Goal: Task Accomplishment & Management: Complete application form

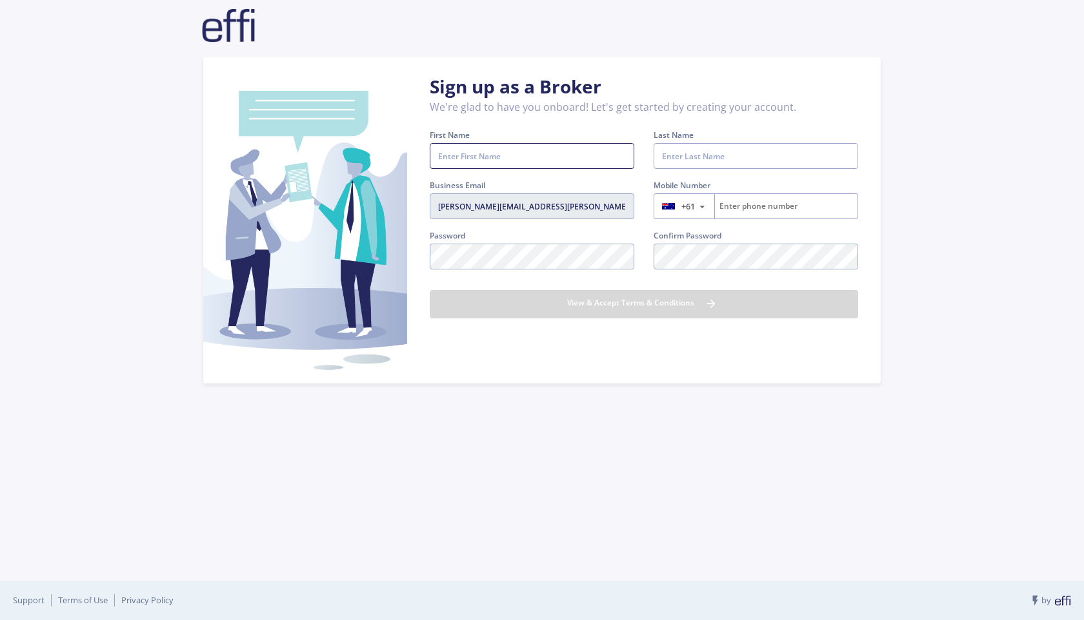
click at [475, 154] on input "First Name" at bounding box center [532, 156] width 204 height 26
type input "[PERSON_NAME]"
type input "Kazzi"
type input "410604176"
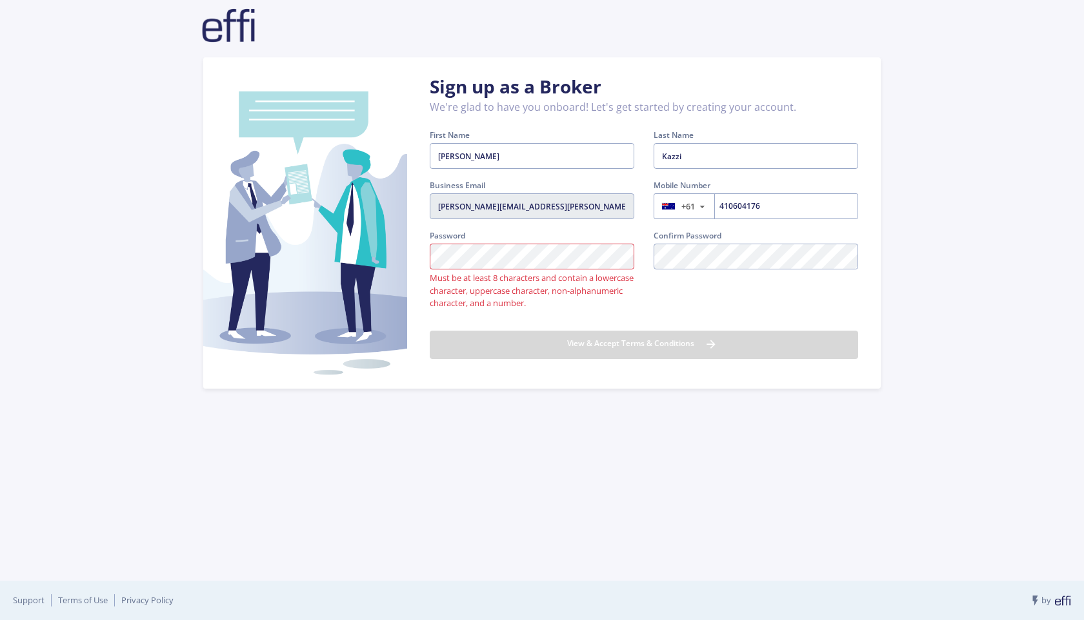
click at [753, 303] on div "Confirm Password Confirm password should match with the given" at bounding box center [756, 275] width 224 height 91
click at [402, 257] on div "Sign up as a Broker We're glad to have you onboard! Let's get started by creati…" at bounding box center [541, 223] width 677 height 332
click at [397, 258] on div "Sign up as a Broker We're glad to have you onboard! Let's get started by creati…" at bounding box center [541, 223] width 677 height 332
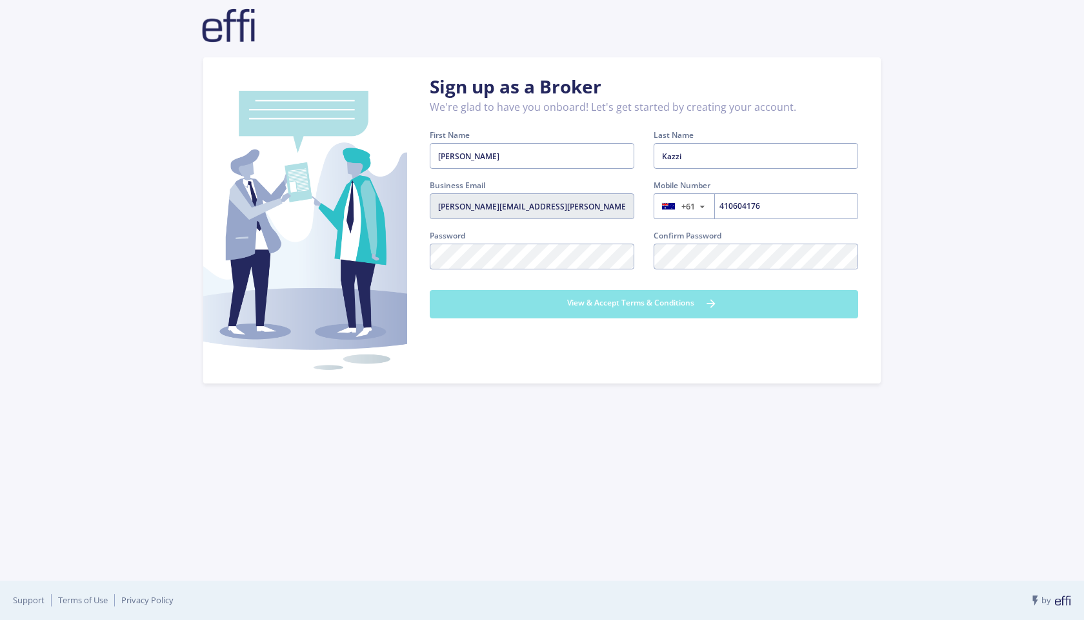
click at [617, 311] on button "View & Accept Terms & Conditions" at bounding box center [644, 304] width 428 height 28
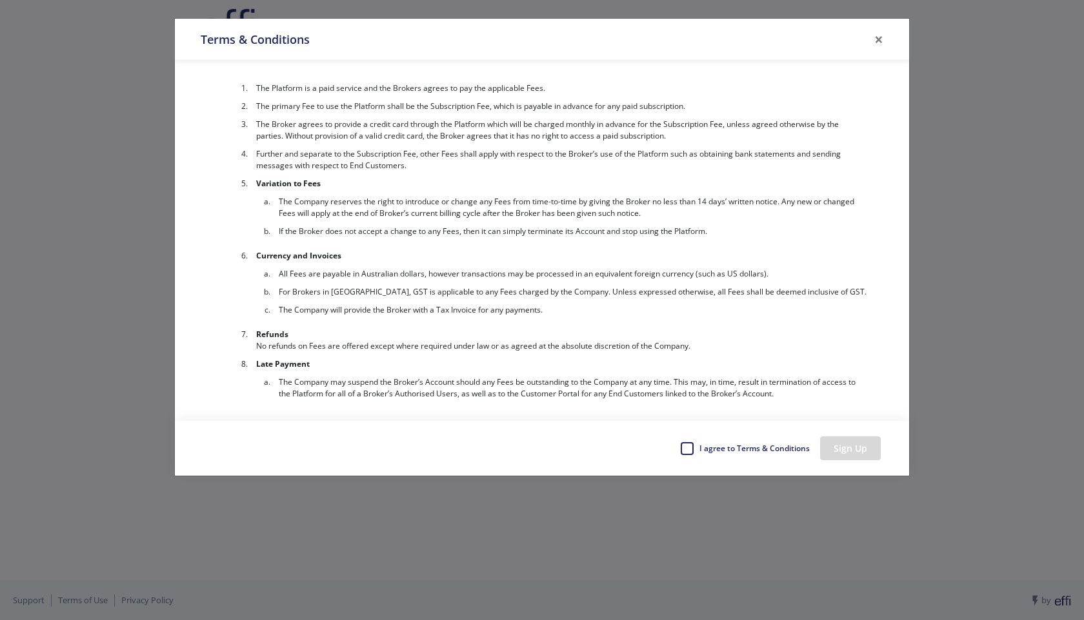
scroll to position [2130, 0]
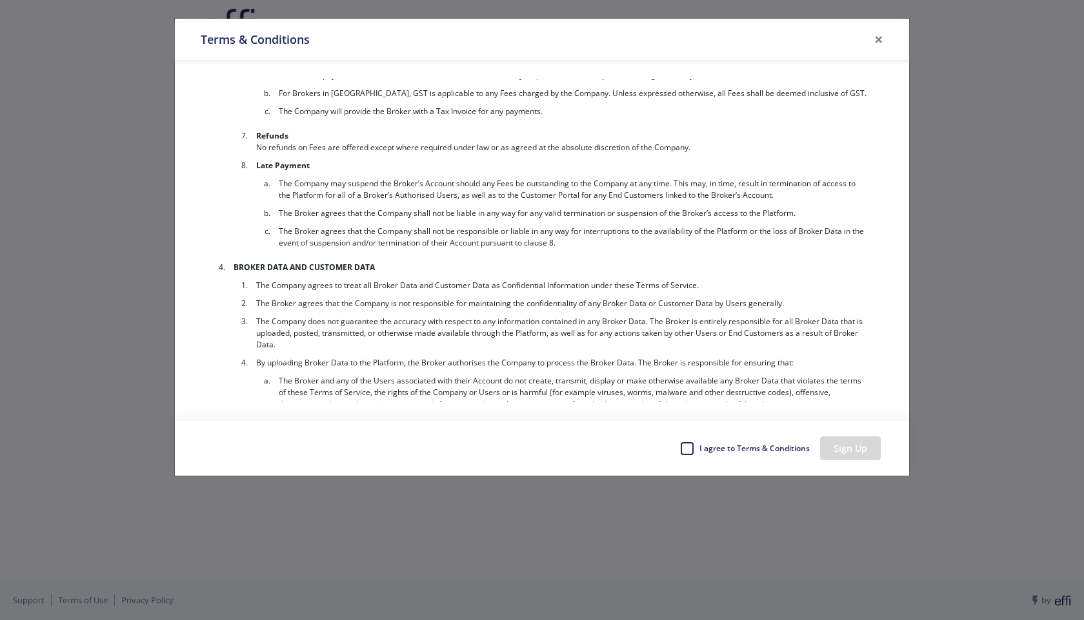
click at [698, 454] on label "I agree to Terms & Conditions" at bounding box center [754, 448] width 112 height 19
click at [686, 452] on input "I agree to Terms & Conditions" at bounding box center [685, 445] width 10 height 13
checkbox input "true"
click at [858, 450] on button "Sign Up" at bounding box center [850, 449] width 61 height 24
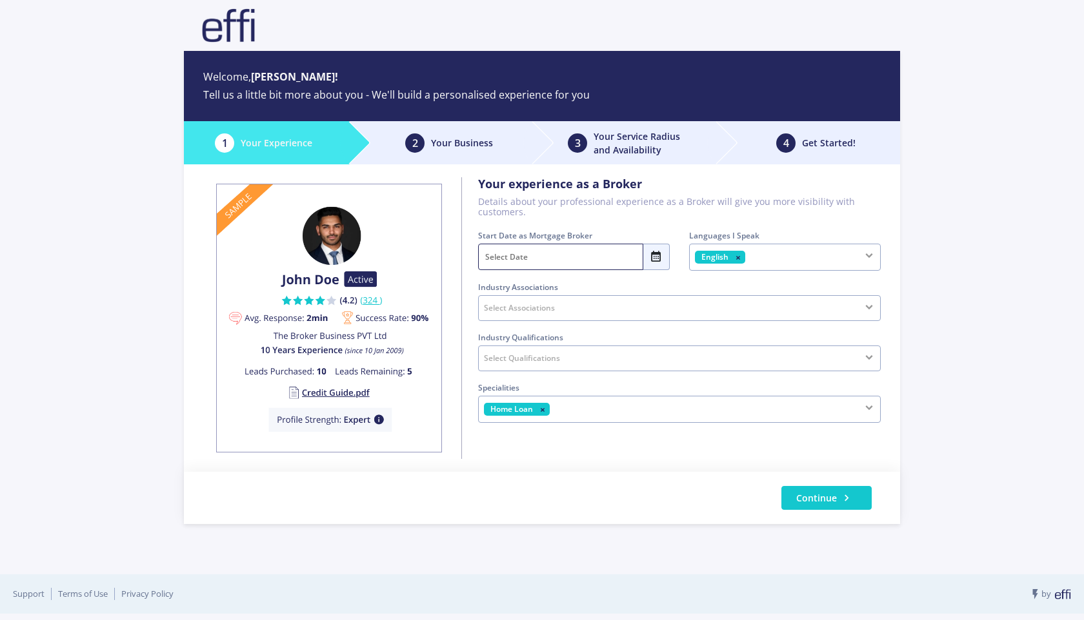
click at [651, 255] on icon at bounding box center [656, 256] width 13 height 17
click at [575, 334] on span "2024" at bounding box center [574, 335] width 64 height 26
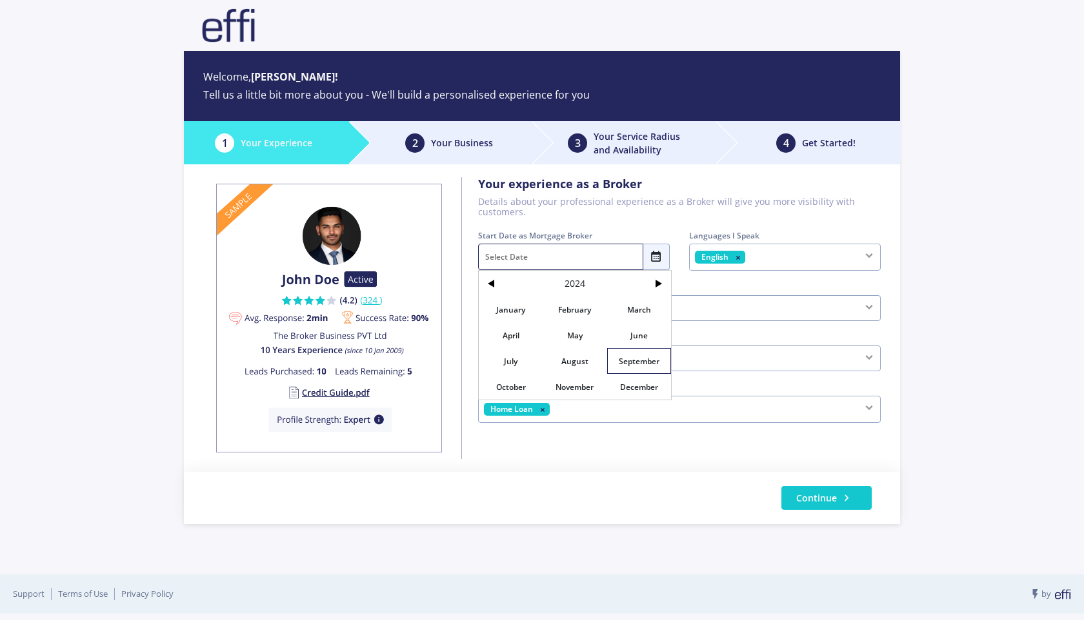
click at [639, 361] on span "September" at bounding box center [639, 361] width 64 height 26
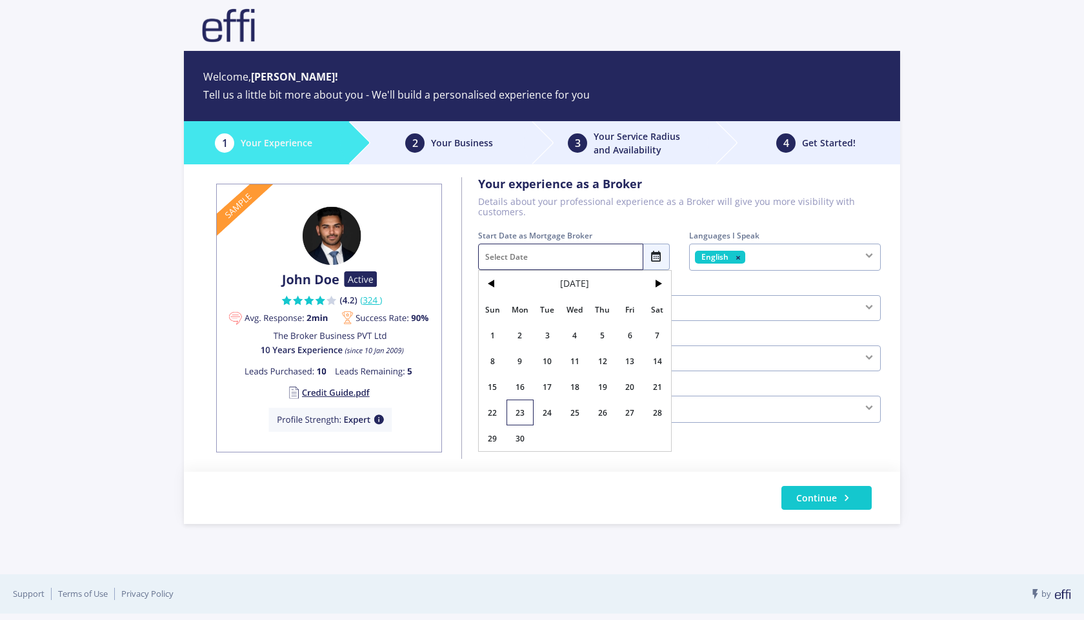
click at [520, 411] on span "23" at bounding box center [520, 413] width 28 height 26
type input "[DATE]"
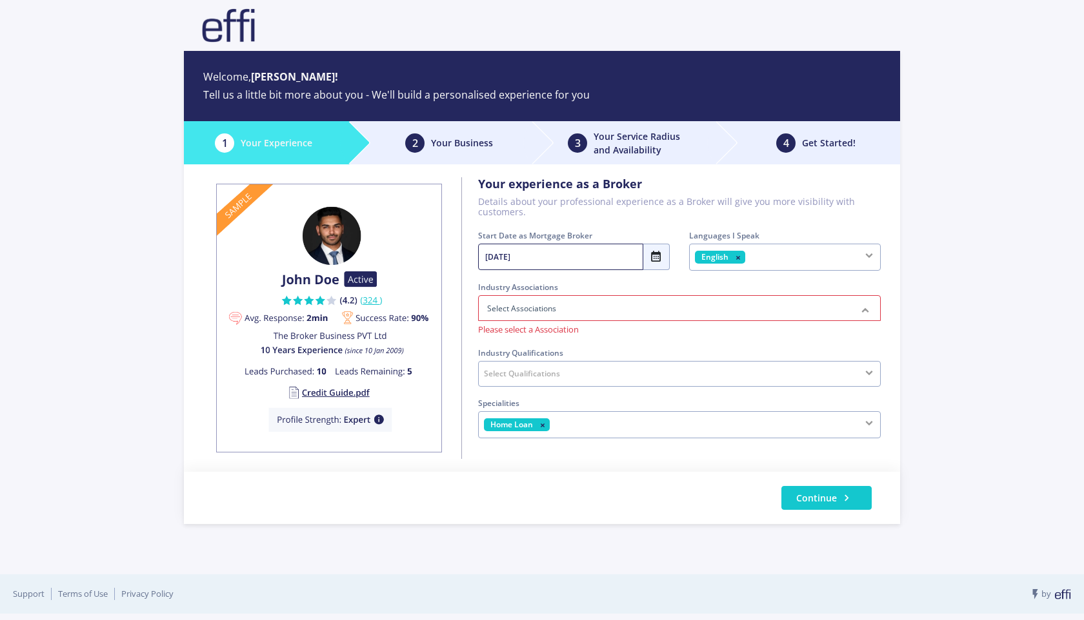
click at [575, 313] on div at bounding box center [679, 308] width 402 height 26
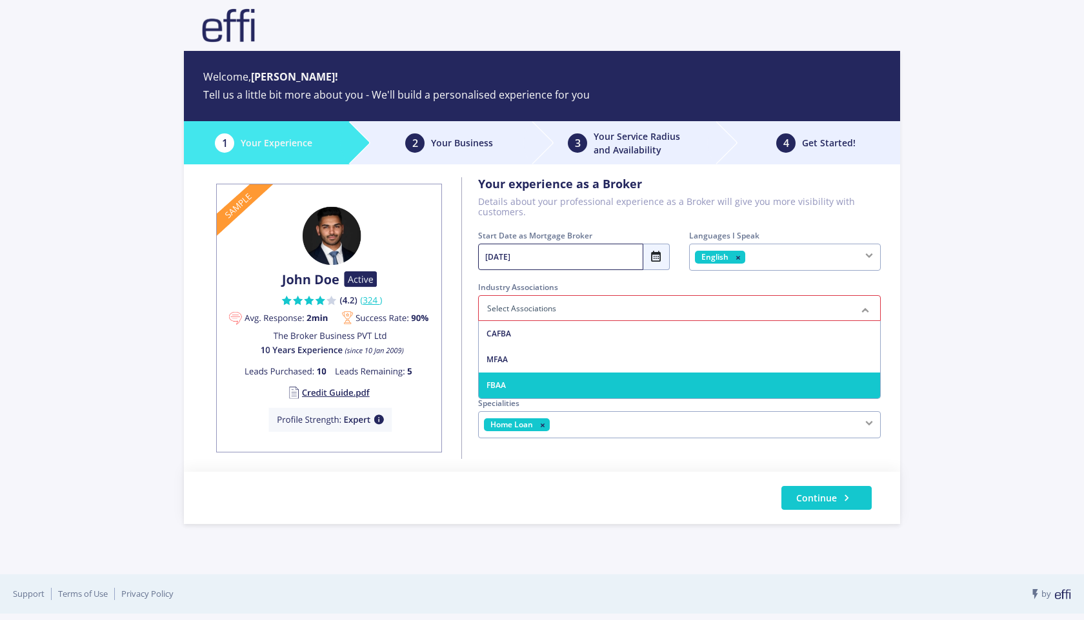
click at [555, 383] on span "FBAA" at bounding box center [679, 386] width 401 height 26
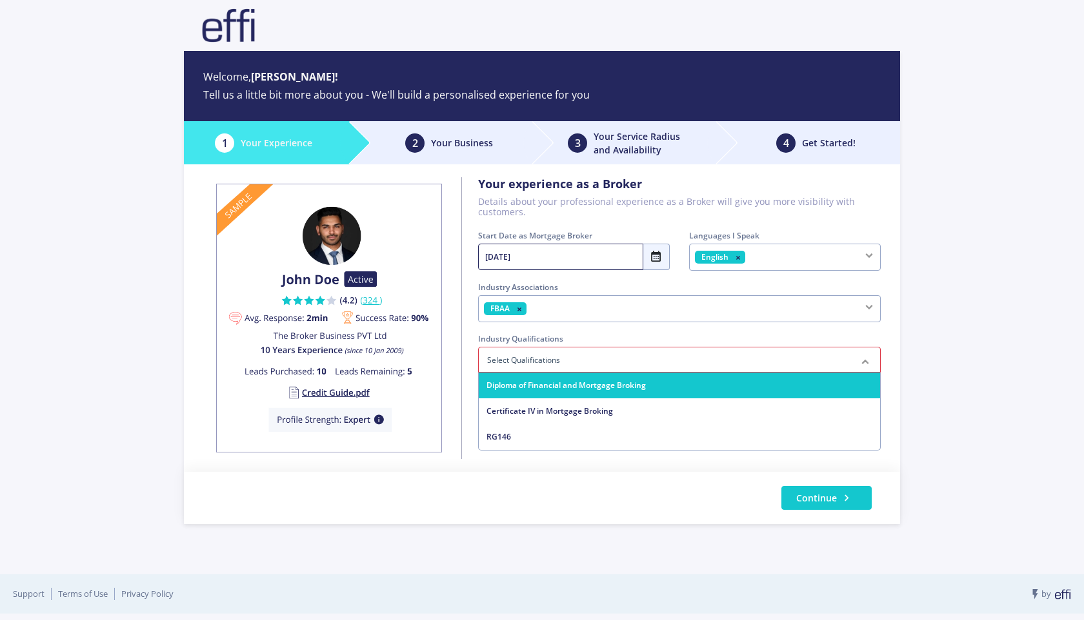
click at [565, 359] on div at bounding box center [679, 360] width 402 height 26
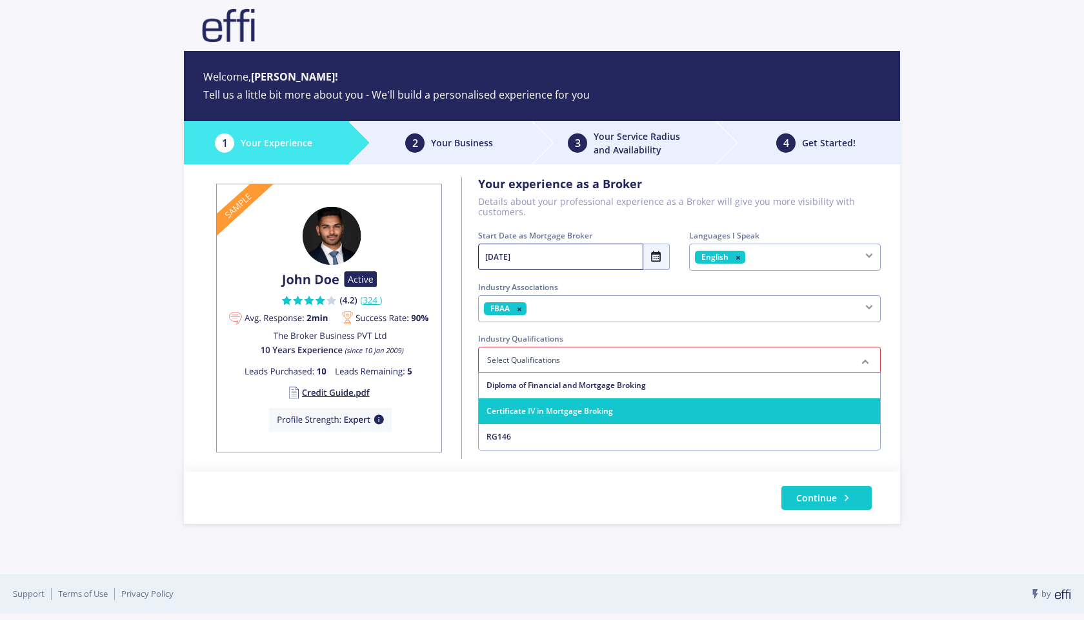
click at [577, 412] on span "Certificate IV in Mortgage Broking" at bounding box center [549, 411] width 126 height 11
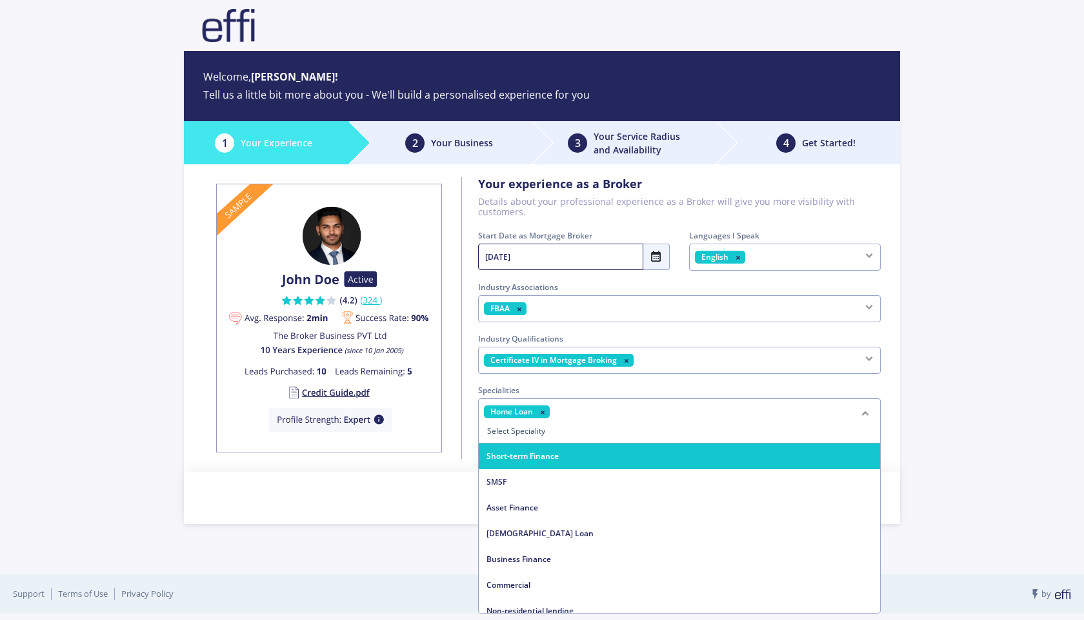
click at [641, 416] on div "Home Loan" at bounding box center [679, 421] width 402 height 45
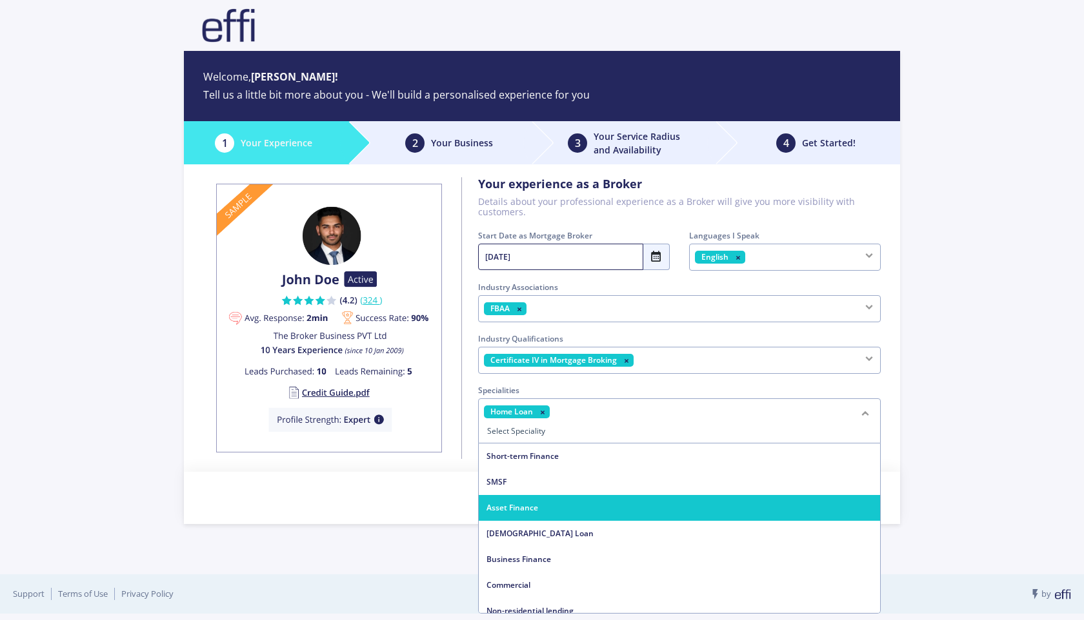
click at [599, 508] on span "Asset Finance" at bounding box center [679, 508] width 401 height 26
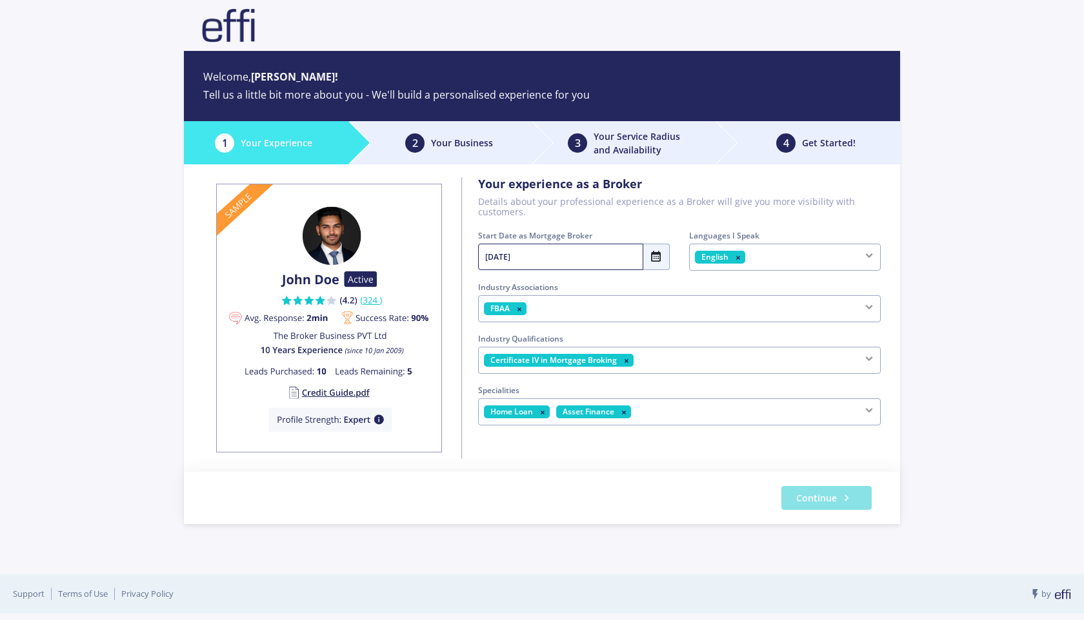
click at [831, 501] on span "Continue" at bounding box center [816, 498] width 41 height 14
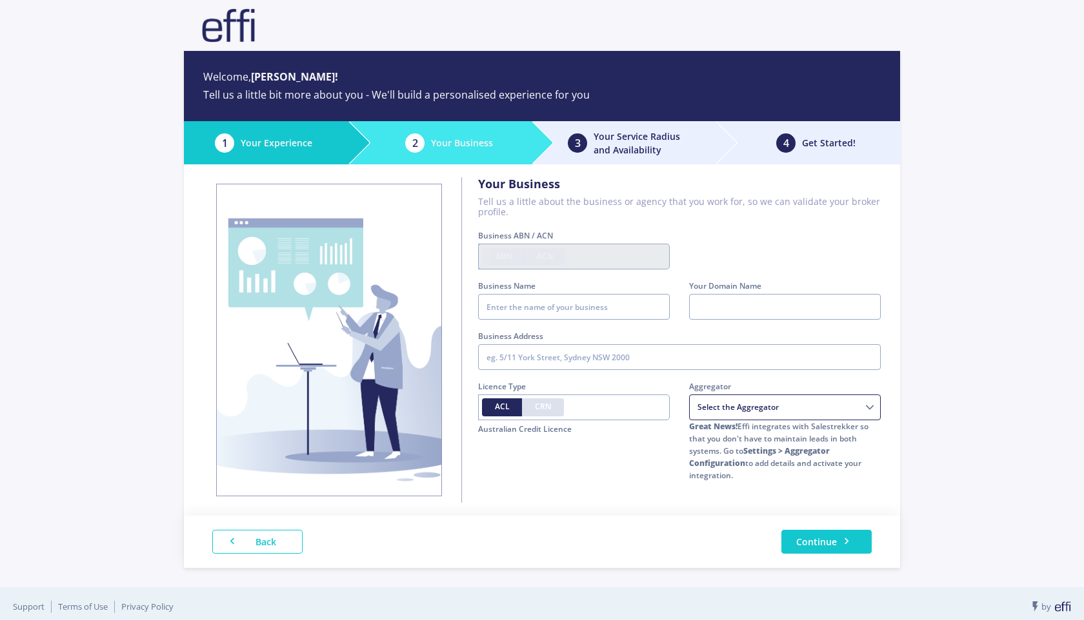
type input "17625126641"
type input "Quest Finance"
type input "483459"
click at [590, 361] on input "text" at bounding box center [679, 357] width 402 height 26
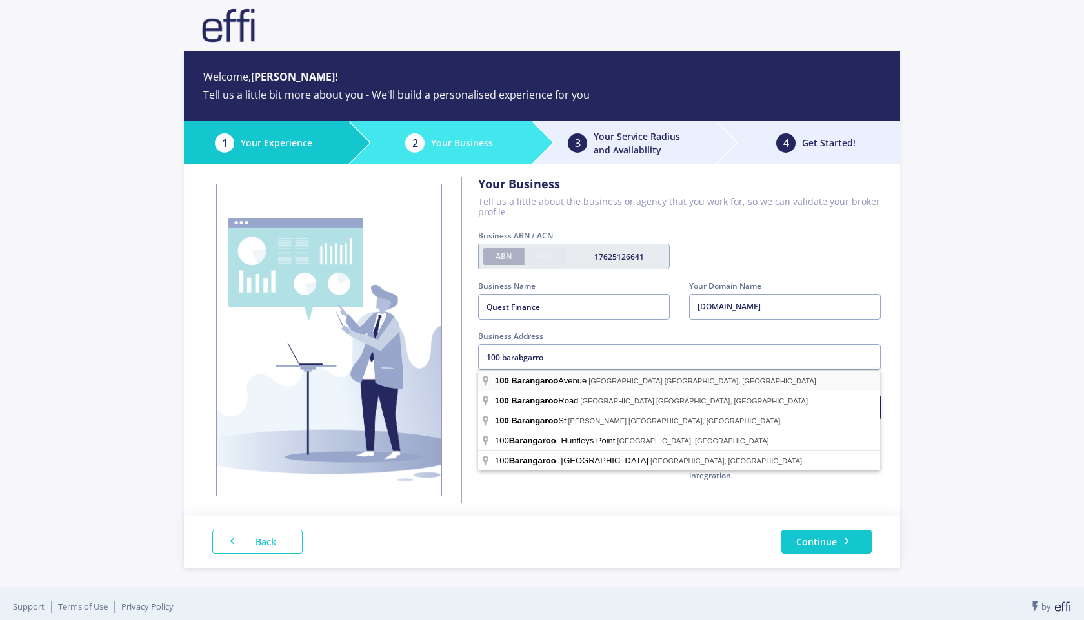
type input "[STREET_ADDRESS]"
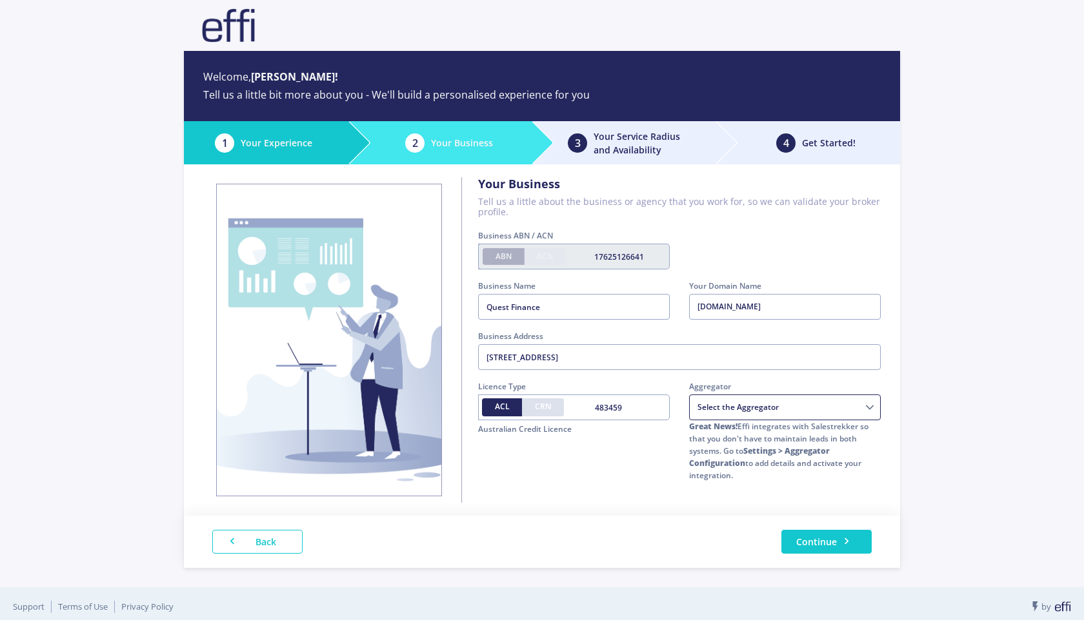
click at [813, 405] on select "Choice Aggregation Services AMAG Astute Financial Management Buyers choice Home…" at bounding box center [785, 408] width 192 height 26
click at [689, 395] on select "Choice Aggregation Services AMAG Astute Financial Management Buyers choice Home…" at bounding box center [785, 408] width 192 height 26
click at [784, 416] on select "Choice Aggregation Services AMAG Astute Financial Management Buyers choice Home…" at bounding box center [785, 408] width 192 height 26
select select "08d7ead2-4403-2cdd-ad35-99d6f7153631"
click at [689, 395] on select "Choice Aggregation Services AMAG Astute Financial Management Buyers choice Home…" at bounding box center [785, 408] width 192 height 26
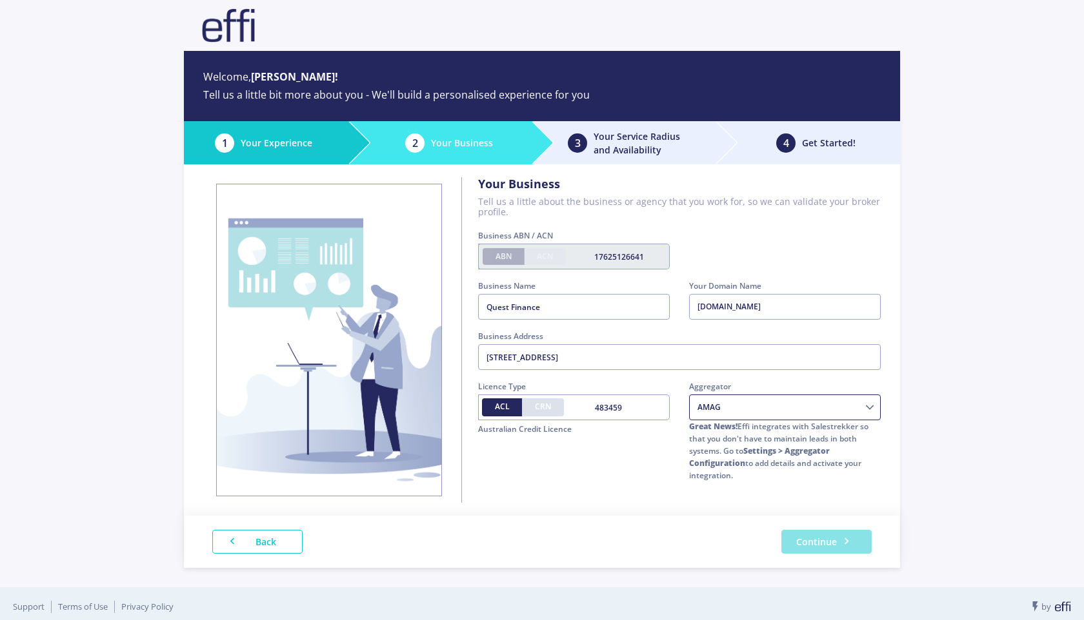
click at [821, 543] on button "Continue" at bounding box center [826, 542] width 90 height 24
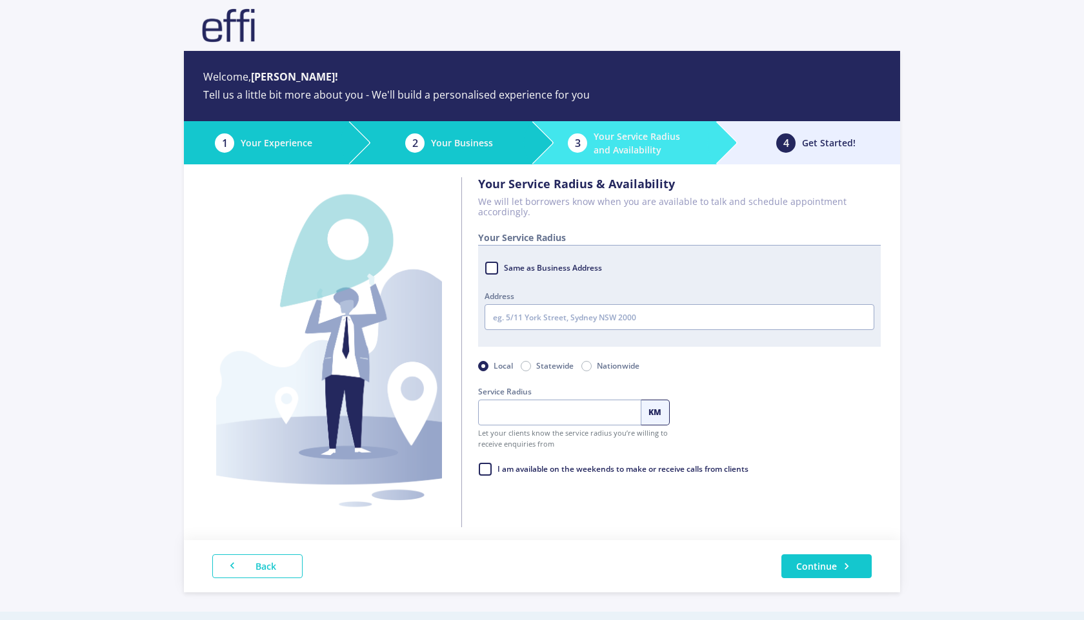
click at [502, 263] on label "Same as Business Address" at bounding box center [551, 268] width 99 height 19
click at [495, 263] on input "Same as Business Address" at bounding box center [489, 265] width 10 height 13
checkbox input "true"
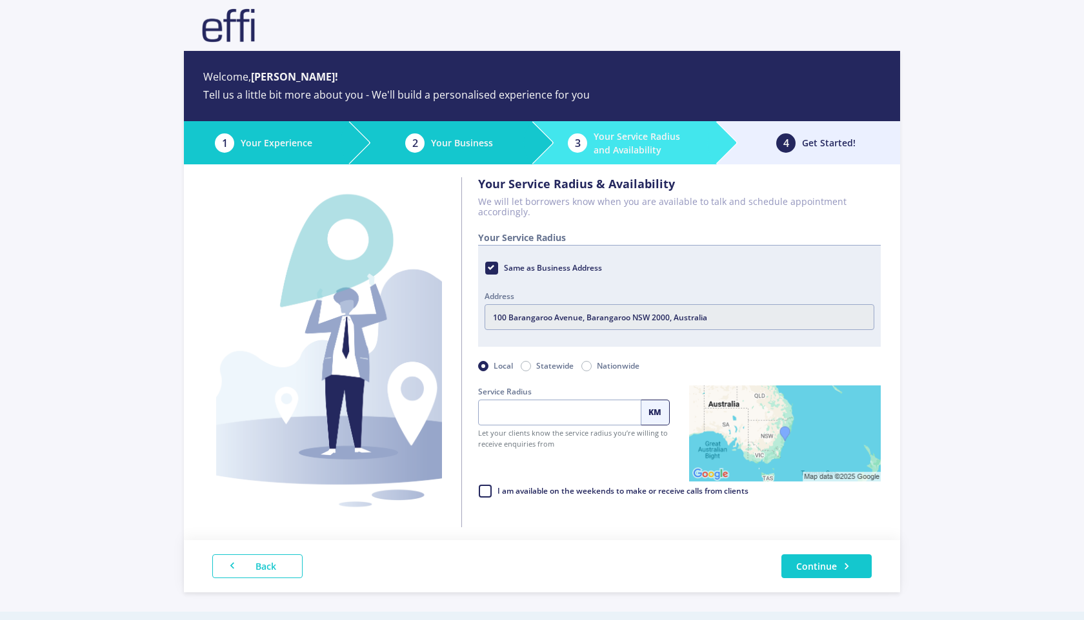
click at [597, 369] on label "Nationwide" at bounding box center [618, 366] width 43 height 15
click at [587, 369] on input "Nationwide" at bounding box center [586, 365] width 10 height 13
radio input "true"
click at [496, 494] on label "I am available on the weekends to make or receive calls from clients" at bounding box center [622, 491] width 252 height 19
click at [483, 494] on input "I am available on the weekends to make or receive calls from clients" at bounding box center [483, 488] width 10 height 13
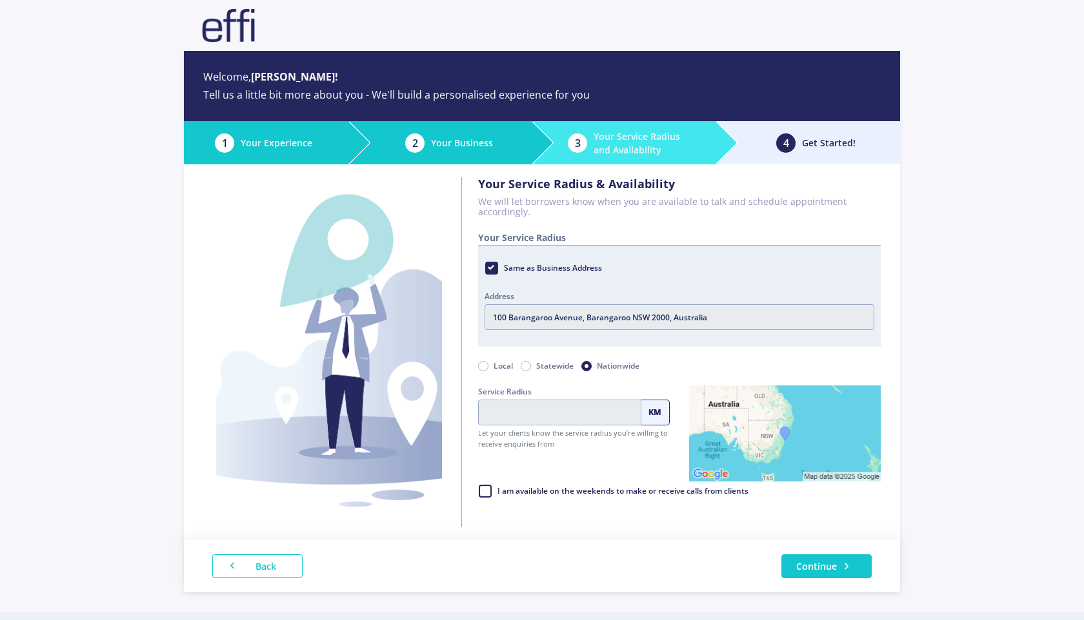
checkbox input "true"
click at [828, 570] on button "Continue" at bounding box center [826, 567] width 90 height 24
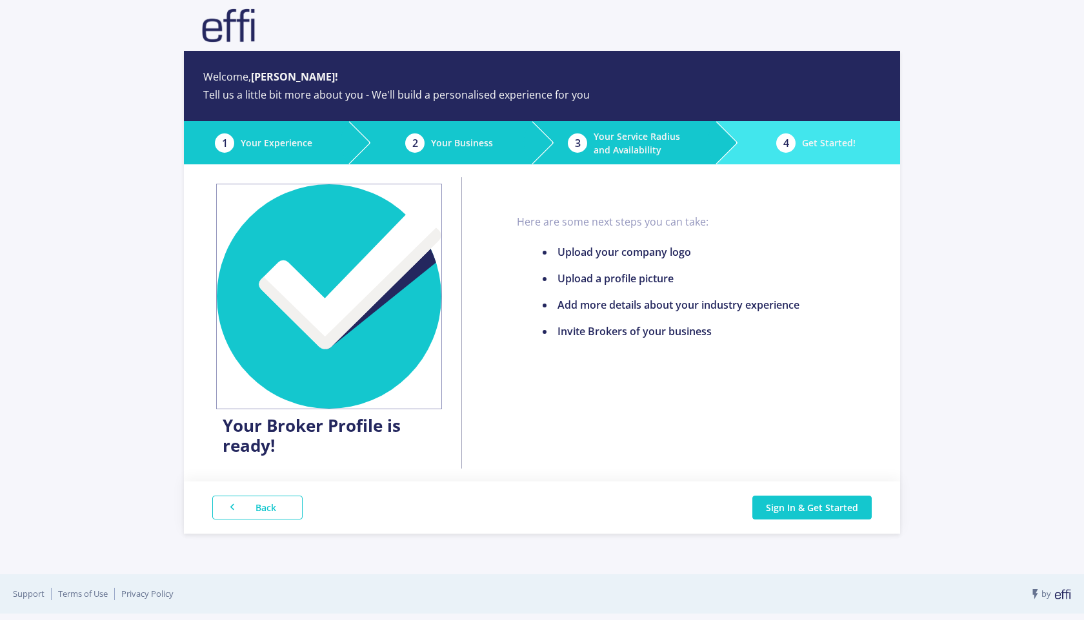
click at [289, 286] on img at bounding box center [329, 297] width 226 height 226
click at [357, 330] on img at bounding box center [329, 297] width 226 height 226
click at [616, 256] on li "Upload your company logo" at bounding box center [670, 251] width 257 height 15
click at [315, 235] on img at bounding box center [329, 297] width 226 height 226
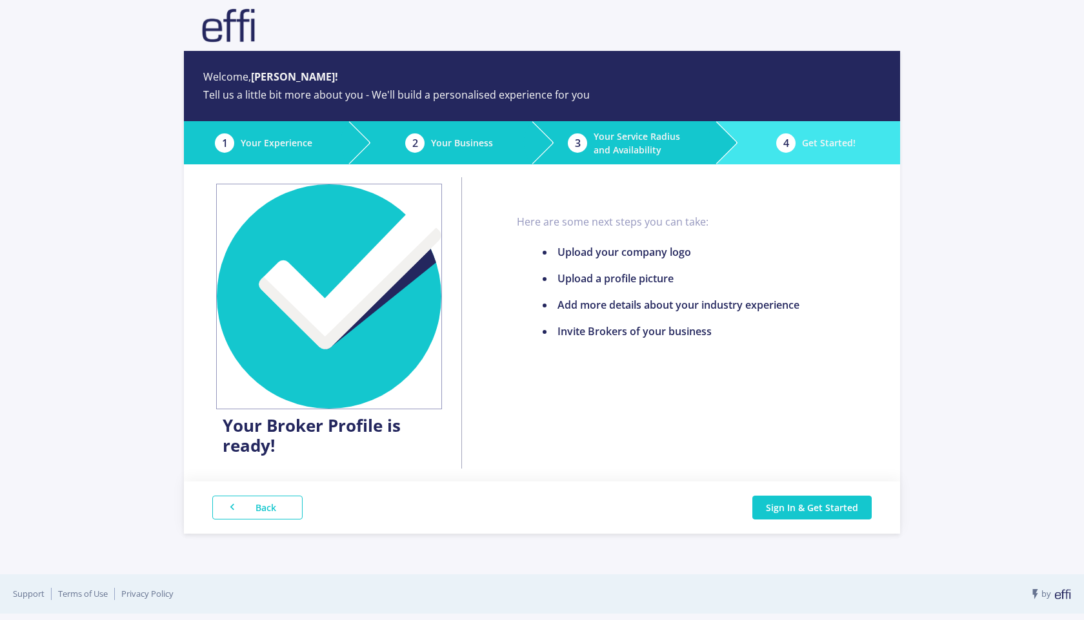
click at [325, 313] on img at bounding box center [329, 297] width 226 height 226
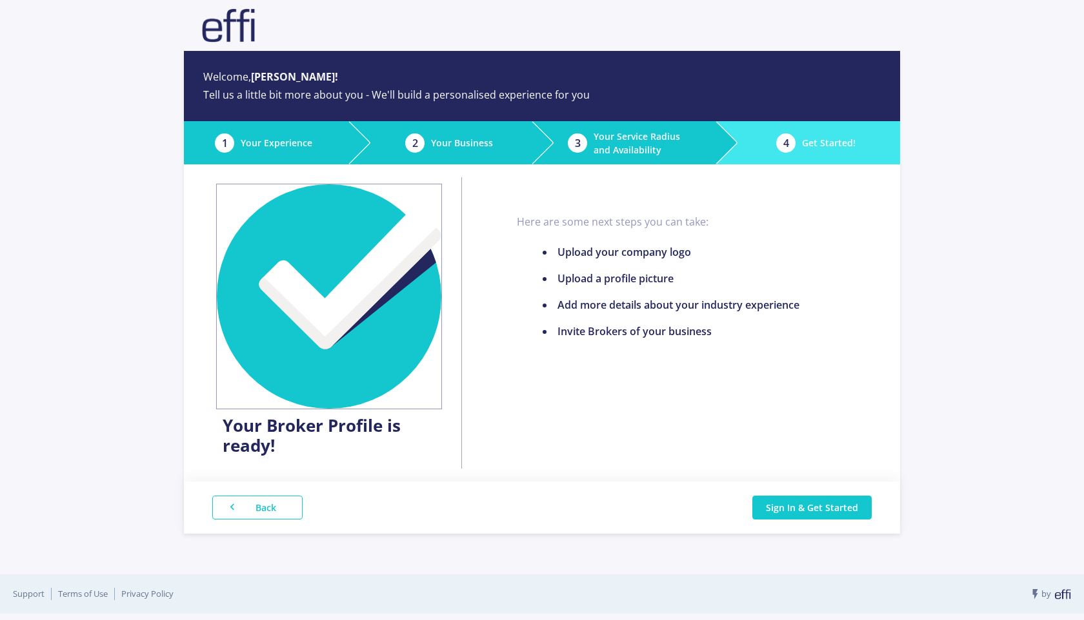
click at [325, 313] on img at bounding box center [329, 297] width 226 height 226
click at [611, 313] on li "Add more details about your industry experience" at bounding box center [670, 304] width 257 height 15
click at [356, 431] on h4 "Your Broker Profile is ready!" at bounding box center [329, 436] width 213 height 40
click at [245, 445] on h4 "Your Broker Profile is ready!" at bounding box center [329, 436] width 213 height 40
click at [272, 239] on img at bounding box center [329, 297] width 226 height 226
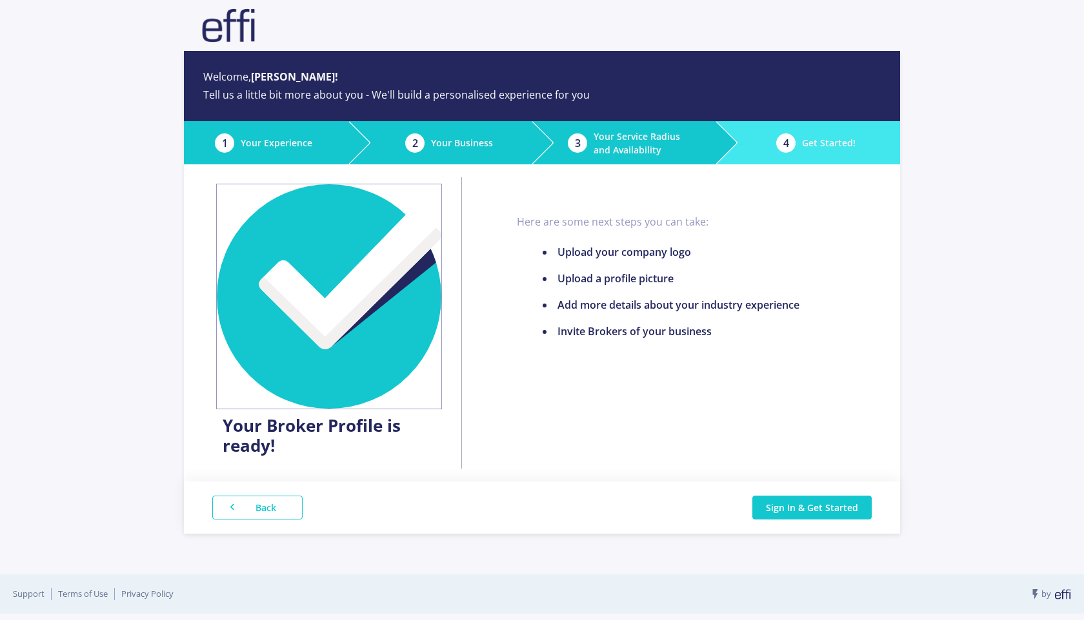
click at [376, 262] on img at bounding box center [329, 297] width 226 height 226
click at [823, 508] on button "Sign In & Get Started" at bounding box center [811, 508] width 119 height 24
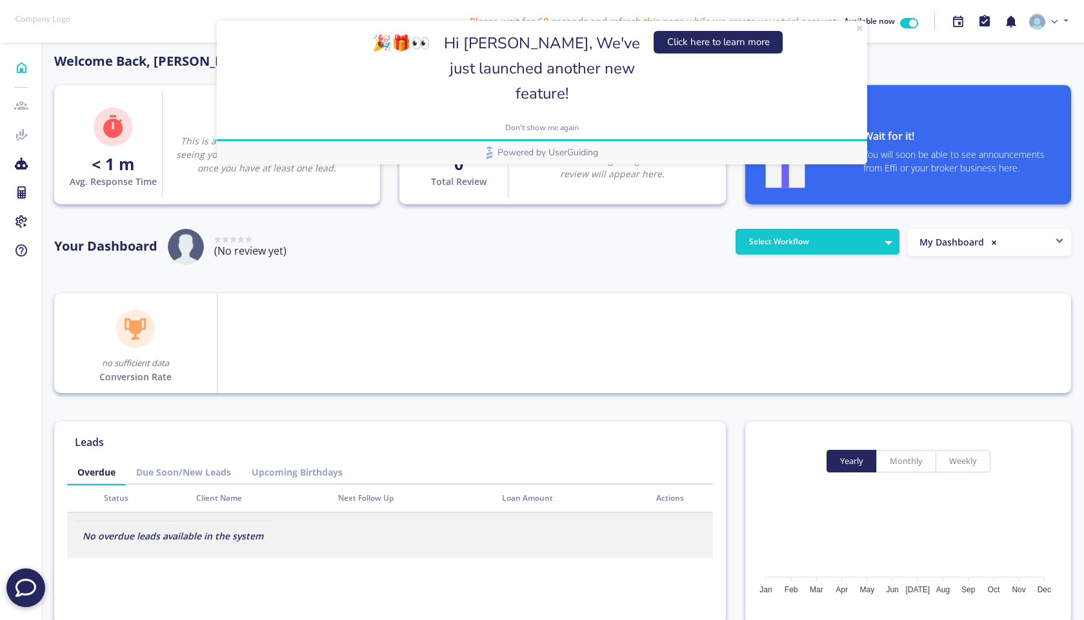
click at [574, 259] on div "Your Dashboard Rated 0 stars out of 5 (No review yet)" at bounding box center [390, 250] width 691 height 43
click at [860, 28] on icon "Close Preview" at bounding box center [859, 28] width 5 height 5
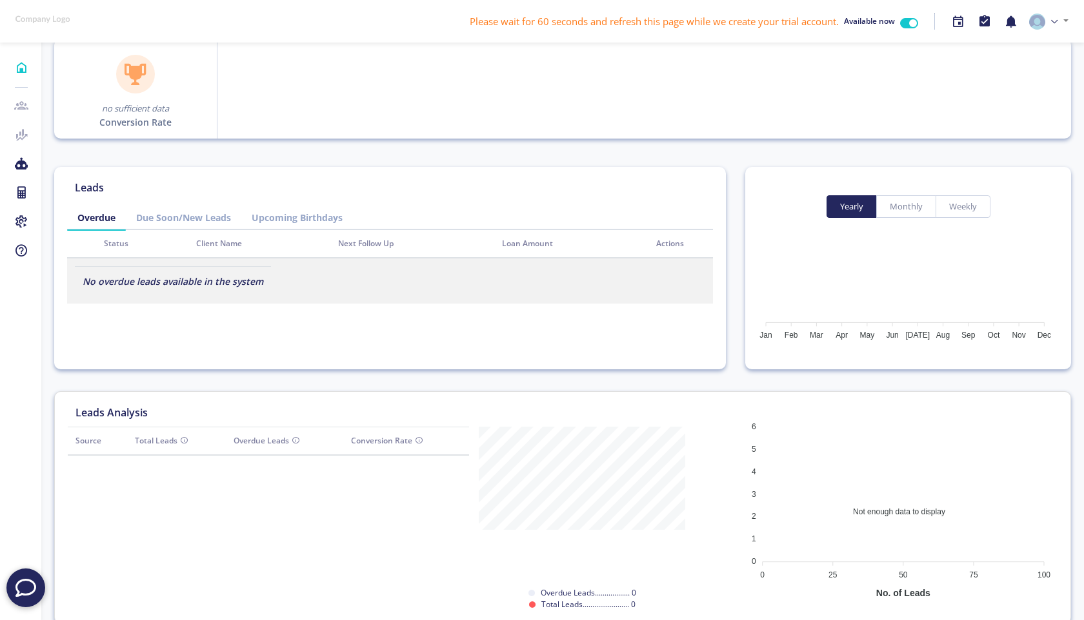
scroll to position [61, 0]
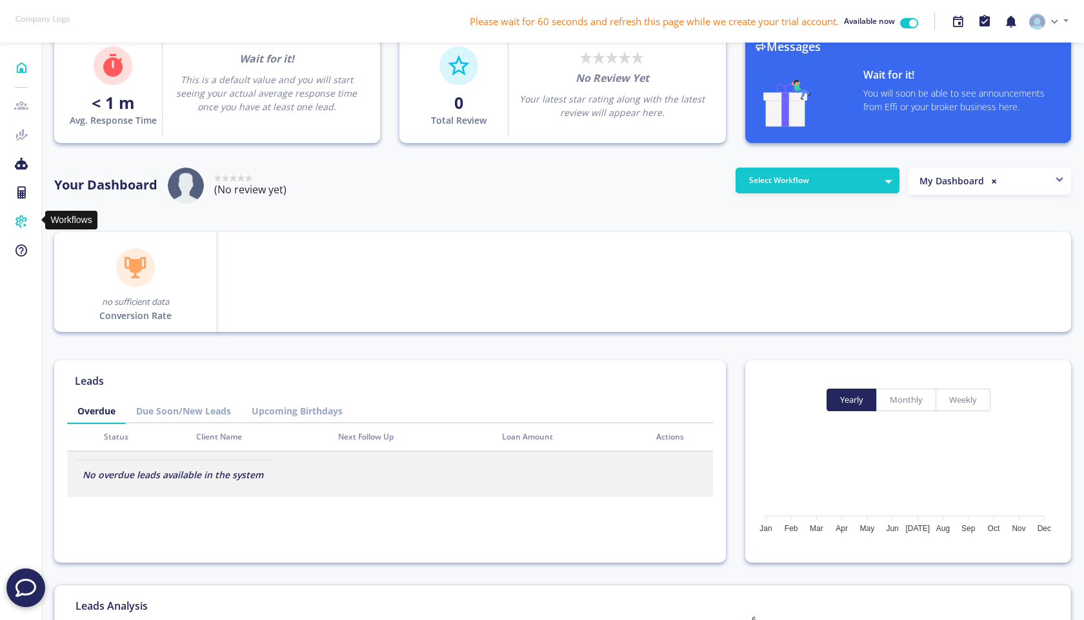
click at [20, 221] on icon at bounding box center [21, 221] width 14 height 13
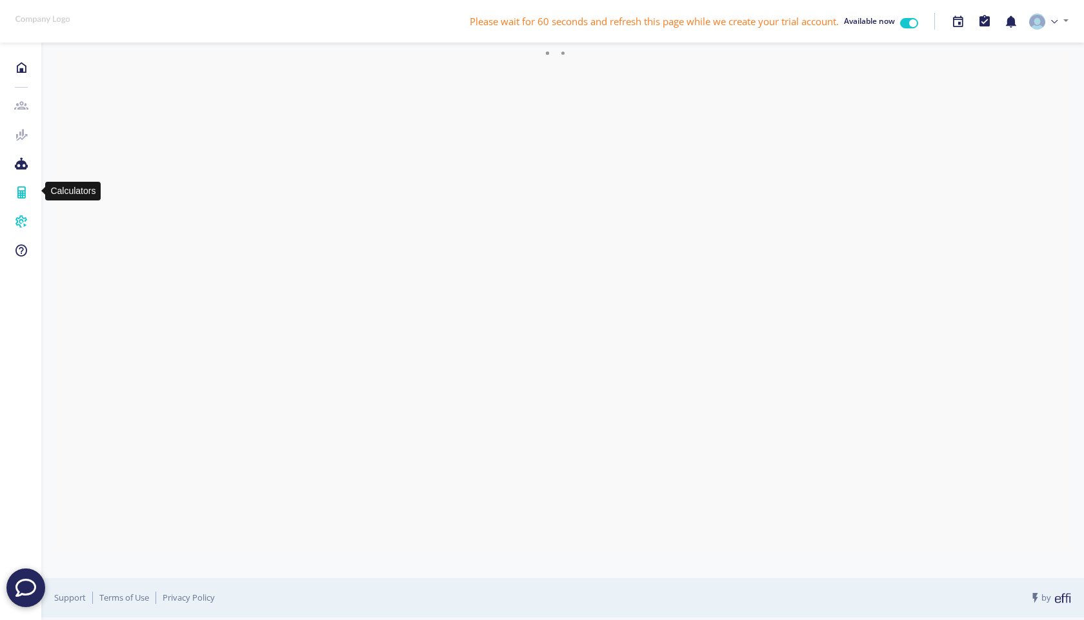
click at [21, 187] on icon at bounding box center [21, 192] width 14 height 13
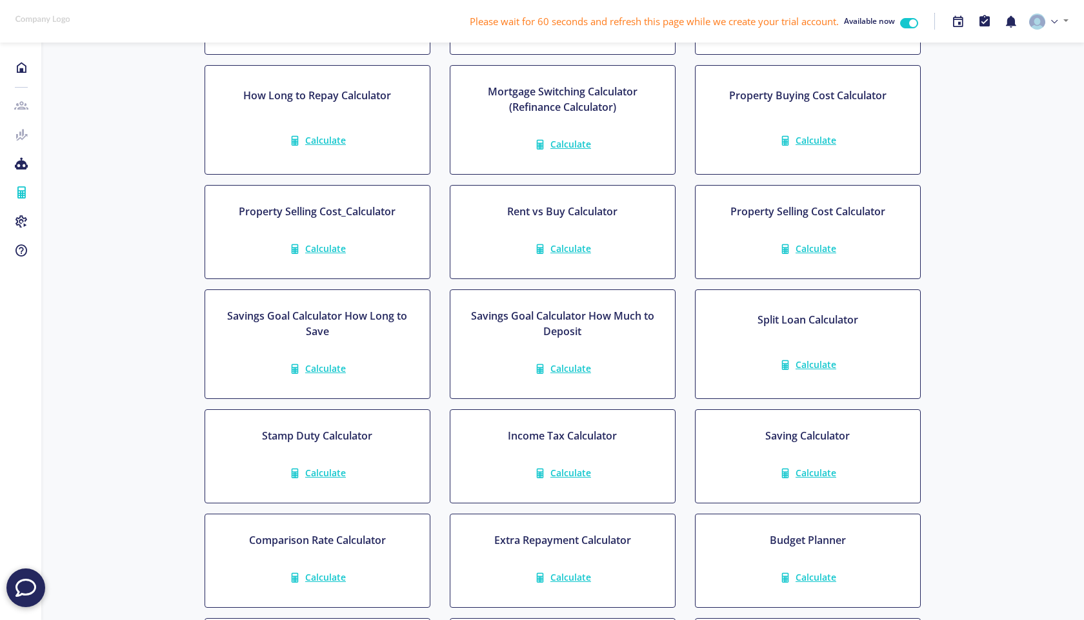
scroll to position [446, 0]
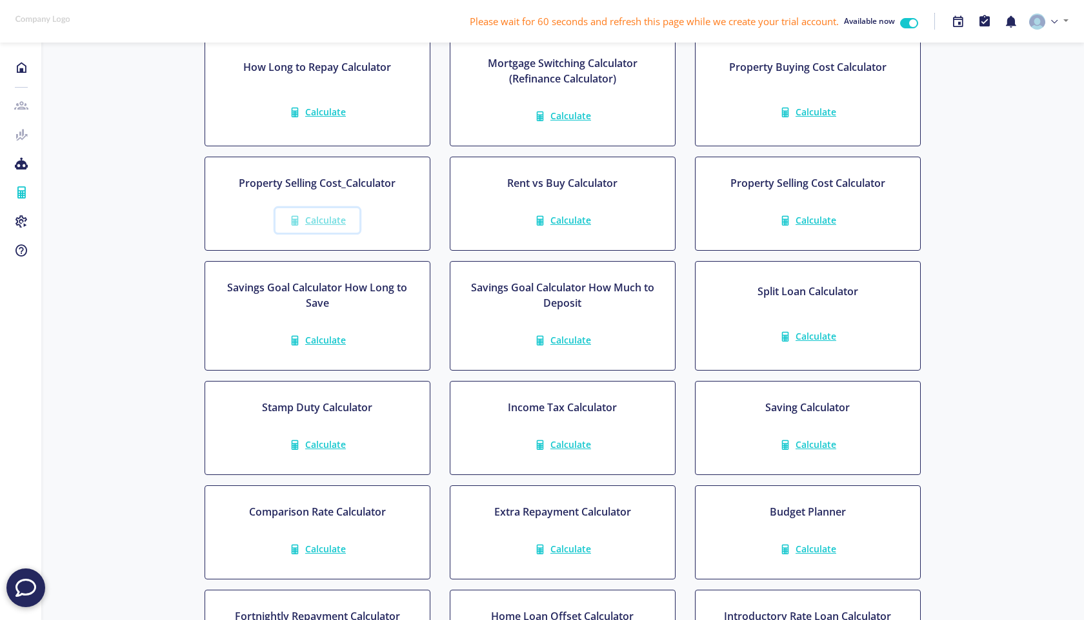
click at [328, 215] on span "Calculate" at bounding box center [325, 220] width 41 height 12
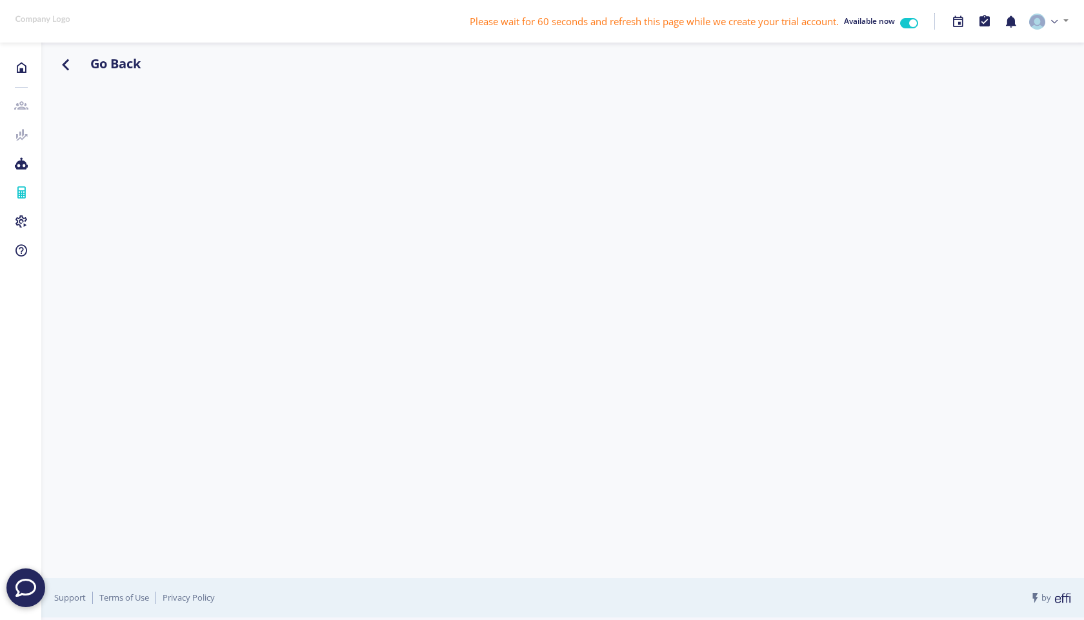
click at [110, 65] on h4 "Go Back" at bounding box center [115, 63] width 50 height 19
click at [70, 66] on icon "button" at bounding box center [65, 64] width 23 height 16
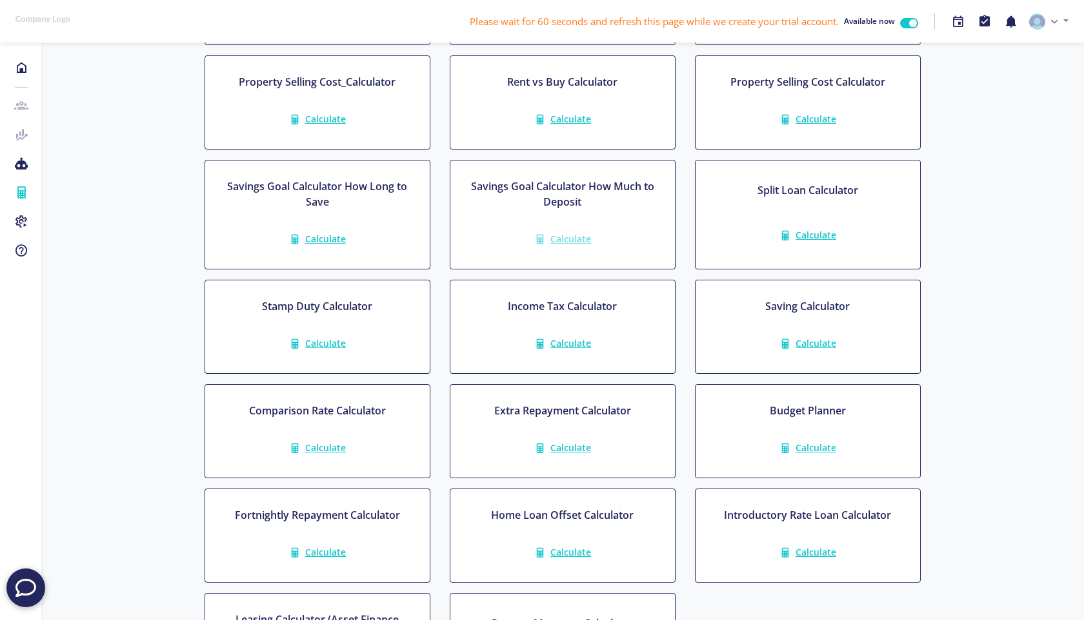
scroll to position [368, 0]
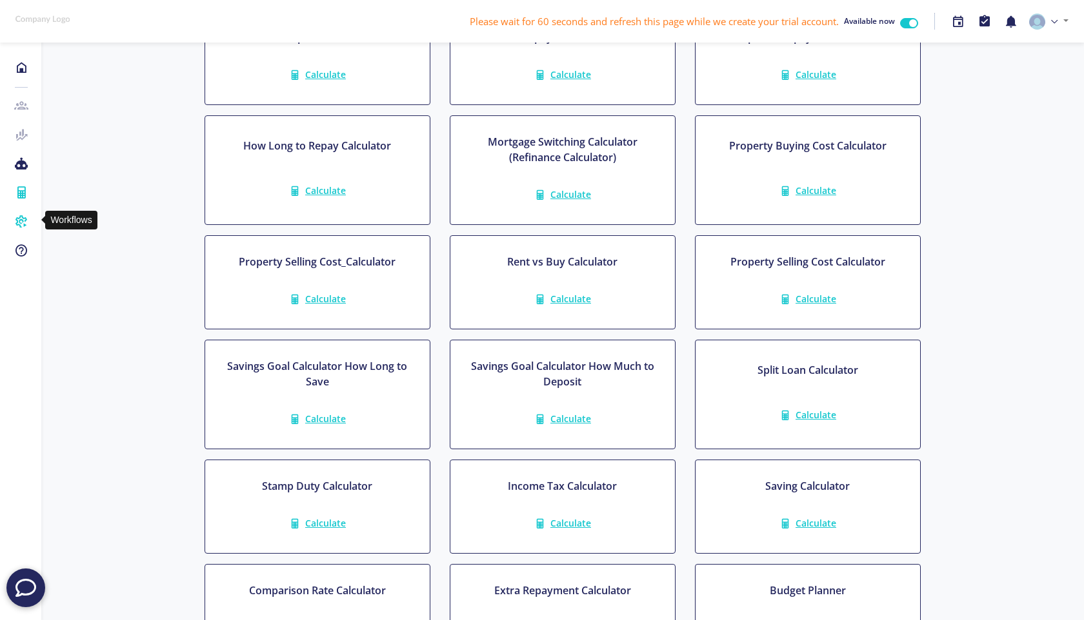
click at [24, 223] on icon at bounding box center [21, 221] width 14 height 13
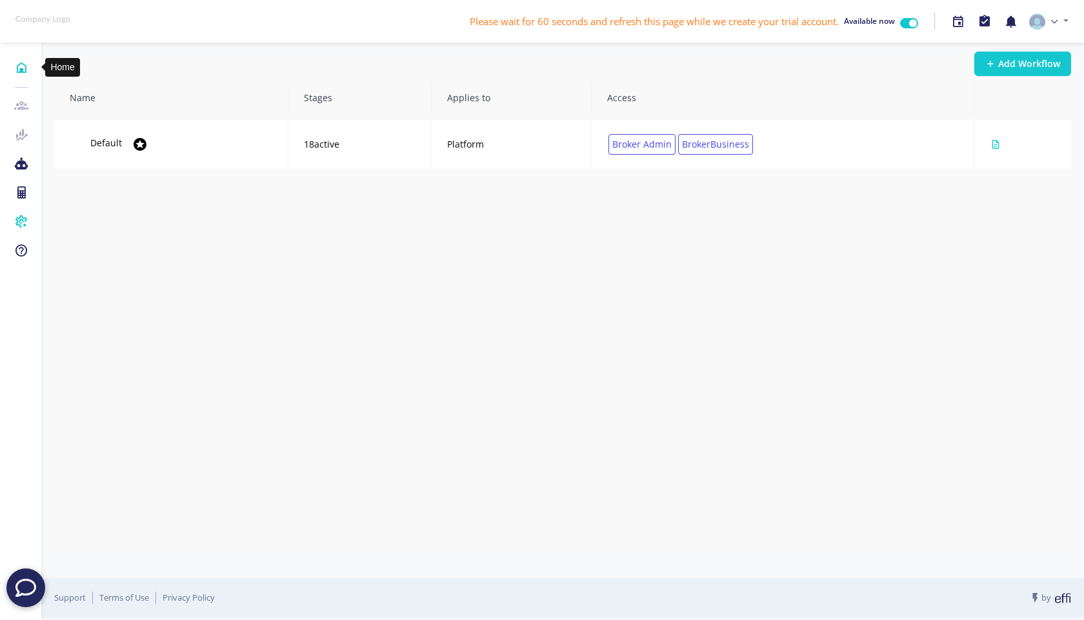
click at [20, 66] on icon at bounding box center [21, 67] width 14 height 13
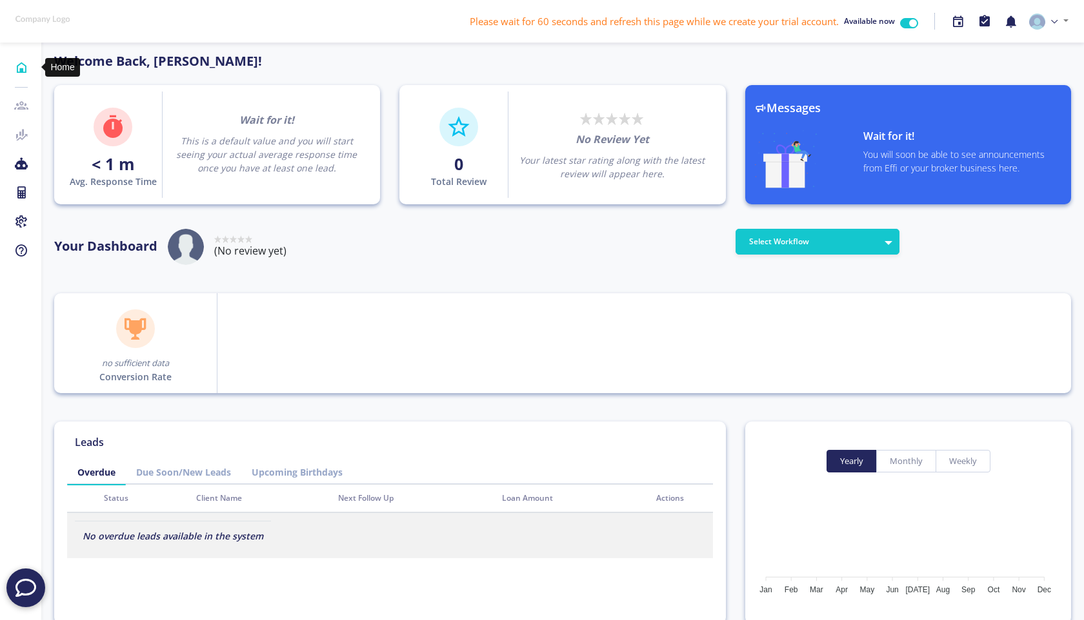
scroll to position [116, 206]
